Goal: Task Accomplishment & Management: Manage account settings

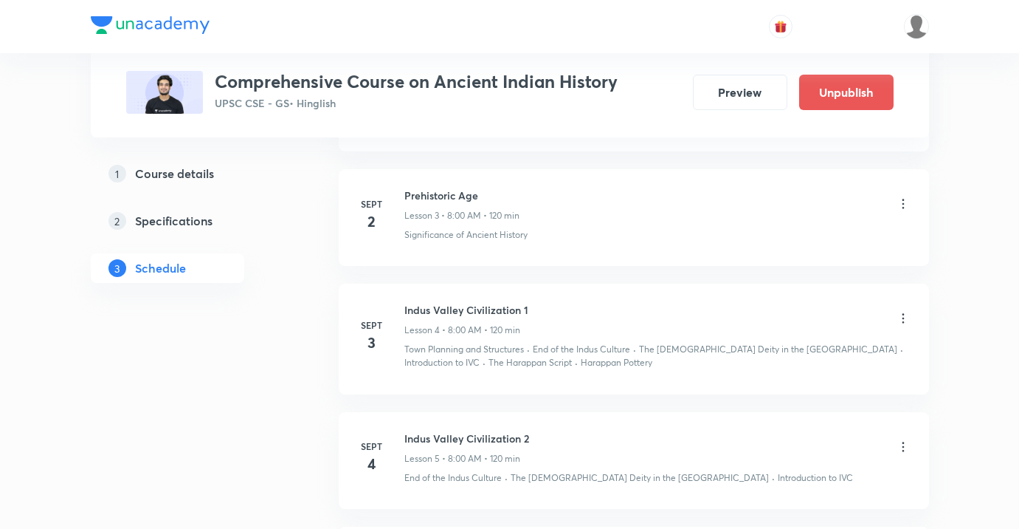
scroll to position [1049, 0]
click at [904, 322] on icon at bounding box center [903, 319] width 15 height 15
click at [773, 363] on p "Edit" at bounding box center [769, 357] width 18 height 16
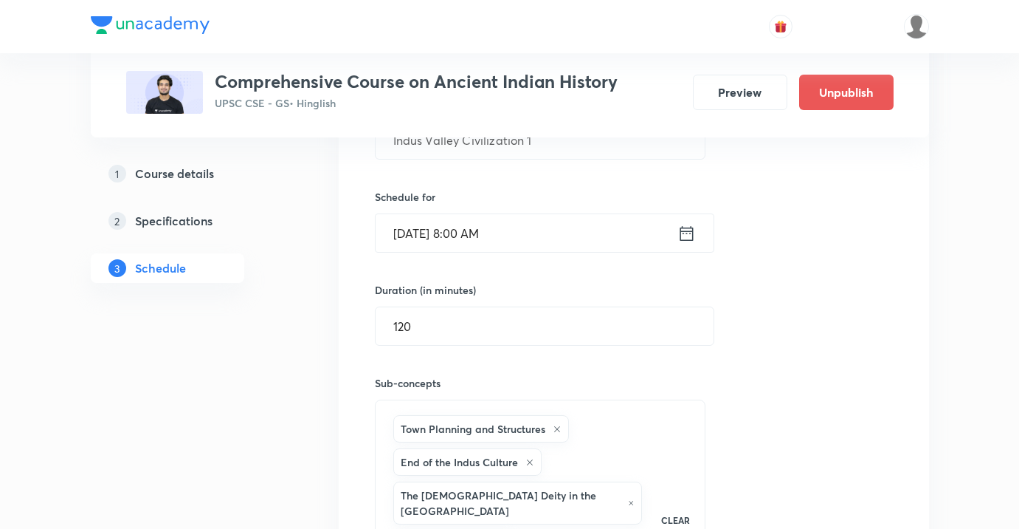
scroll to position [715, 0]
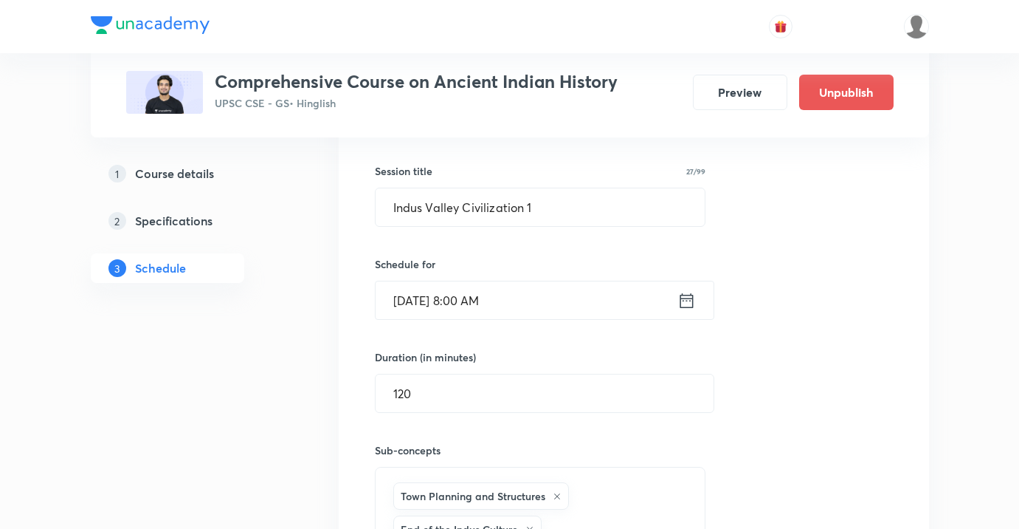
click at [588, 300] on input "Sept 3, 2025, 8:00 AM" at bounding box center [527, 300] width 302 height 38
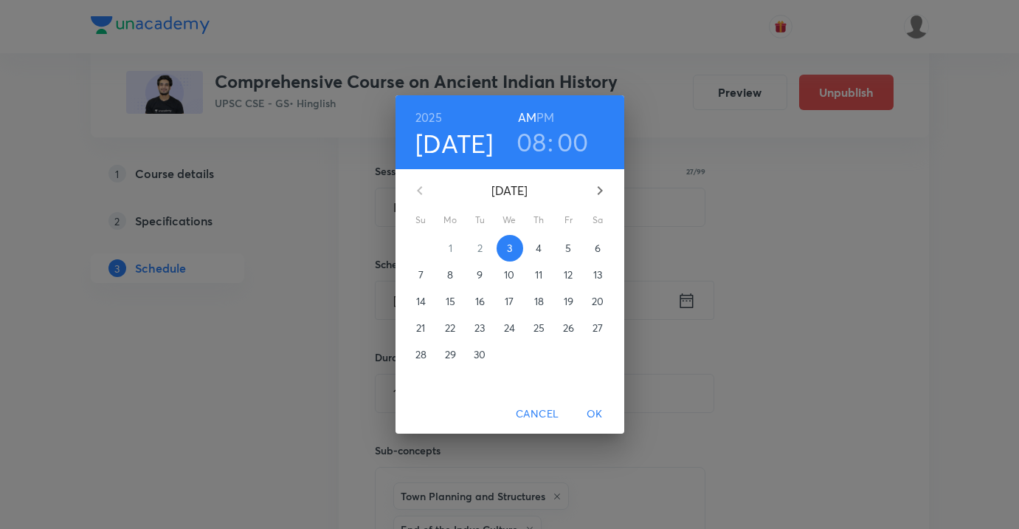
click at [581, 142] on h3 "00" at bounding box center [573, 141] width 32 height 31
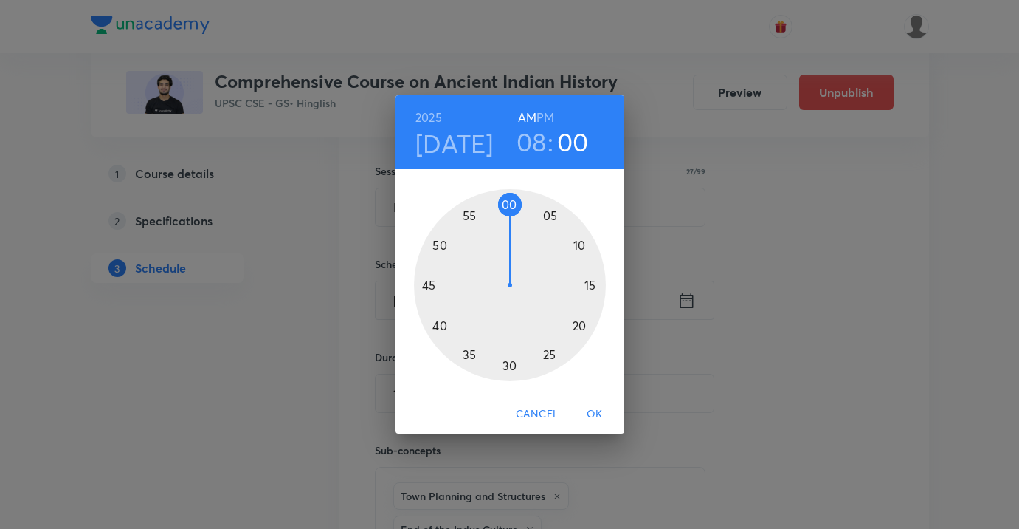
click at [508, 360] on div at bounding box center [510, 285] width 192 height 192
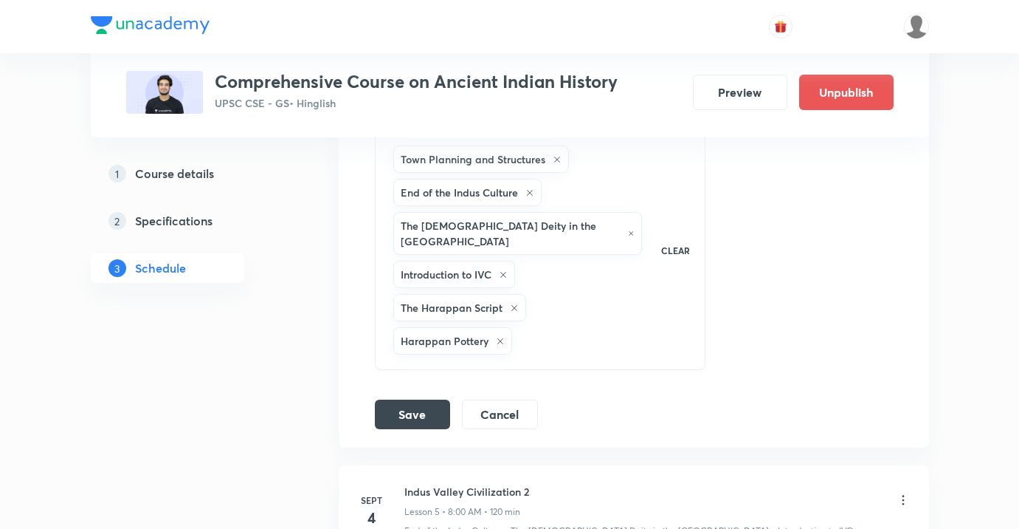
scroll to position [1096, 0]
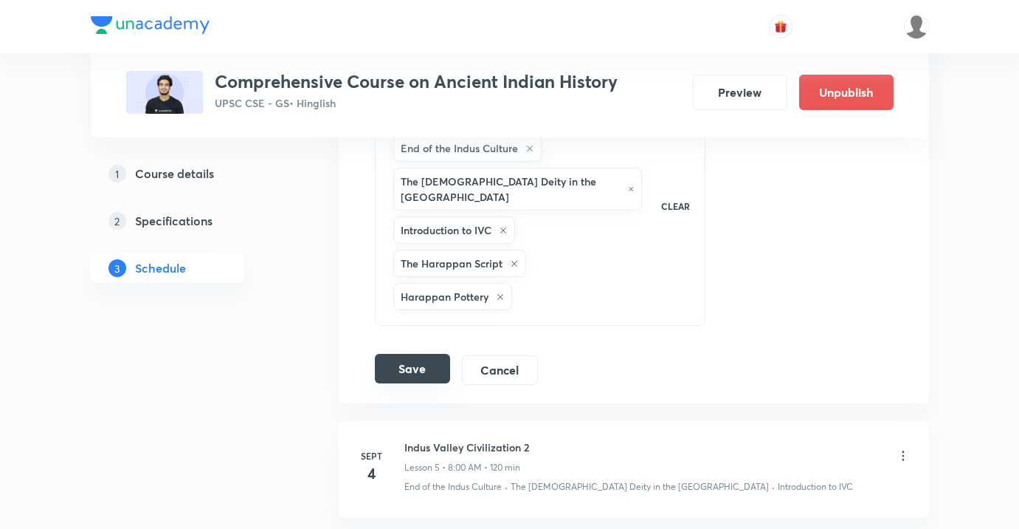
click at [396, 357] on button "Save" at bounding box center [412, 369] width 75 height 30
